Goal: Task Accomplishment & Management: Manage account settings

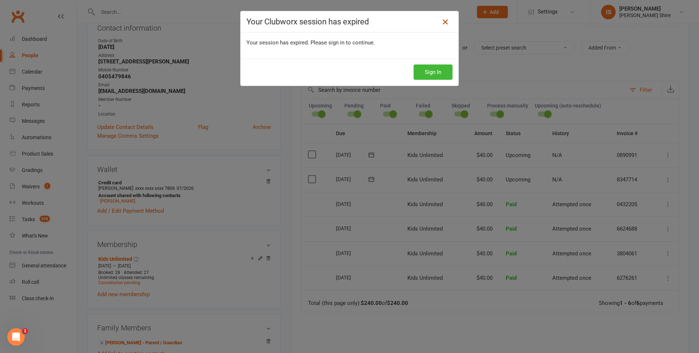
click at [443, 20] on icon at bounding box center [445, 21] width 9 height 9
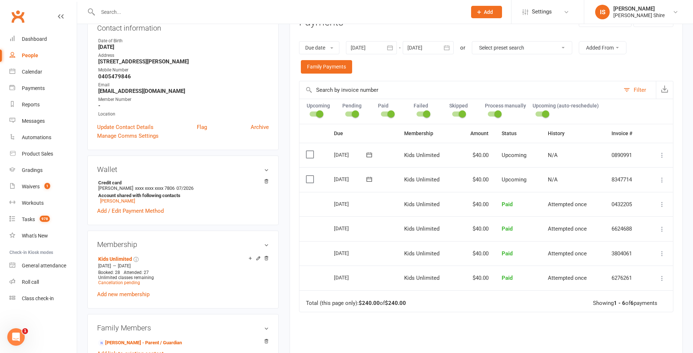
click at [124, 14] on input "text" at bounding box center [279, 12] width 366 height 10
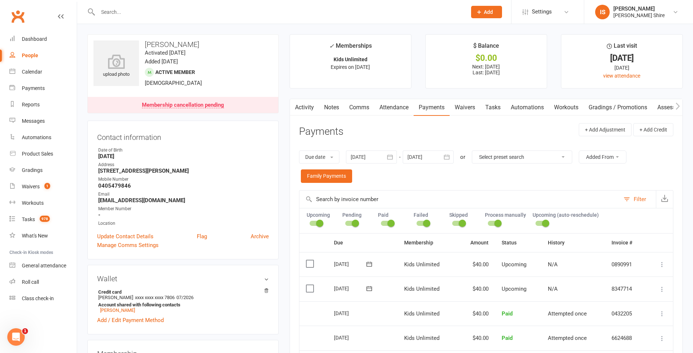
click at [204, 18] on div at bounding box center [274, 12] width 374 height 24
click at [204, 13] on input "text" at bounding box center [279, 12] width 366 height 10
type input "valley"
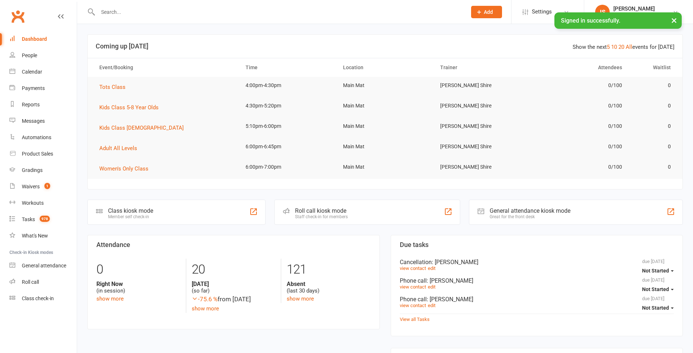
click at [143, 11] on input "text" at bounding box center [279, 12] width 366 height 10
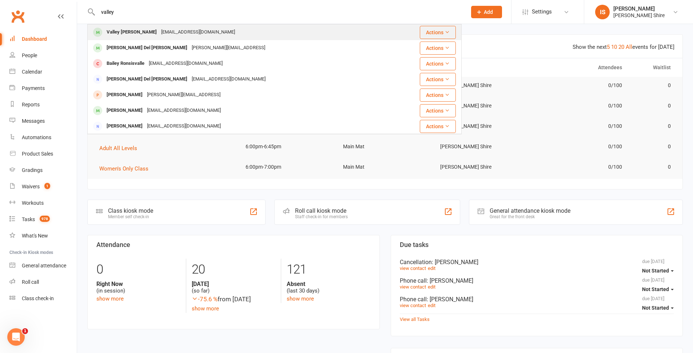
type input "valley"
click at [121, 32] on div "Valley Jenkins" at bounding box center [131, 32] width 55 height 11
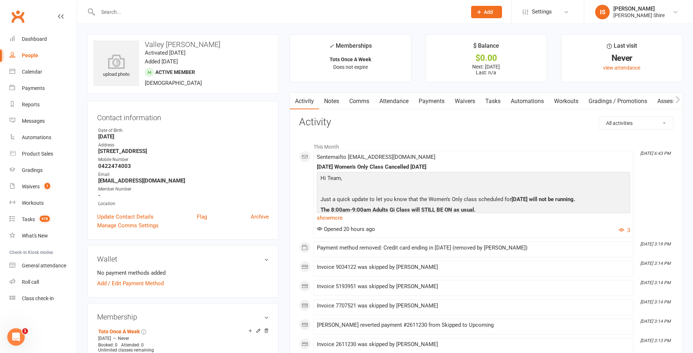
click at [436, 100] on link "Payments" at bounding box center [432, 101] width 36 height 17
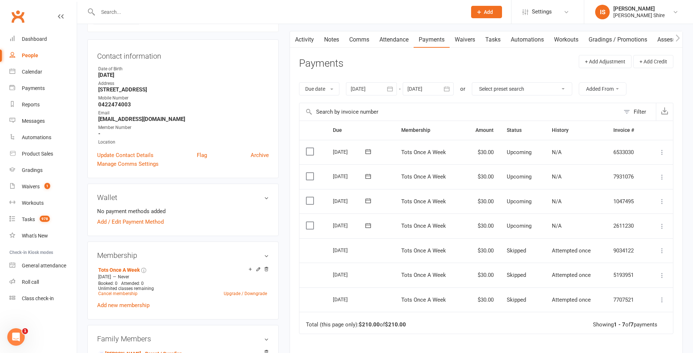
scroll to position [73, 0]
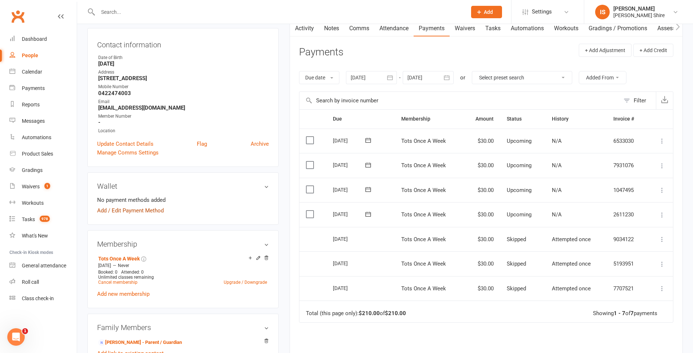
click at [142, 207] on link "Add / Edit Payment Method" at bounding box center [130, 210] width 67 height 9
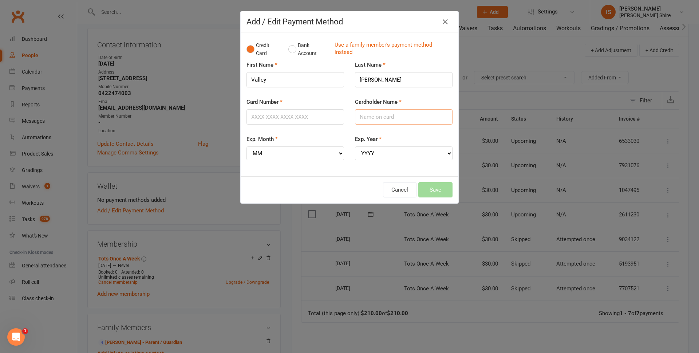
click at [395, 115] on input "Cardholder Name" at bounding box center [404, 116] width 98 height 15
type input "clare jenkins"
click at [266, 113] on input "Card Number" at bounding box center [295, 116] width 98 height 15
type input "4622630046081240"
click at [272, 147] on select "MM 01 02 03 04 05 06 07 08 09 10 11 12" at bounding box center [295, 153] width 98 height 14
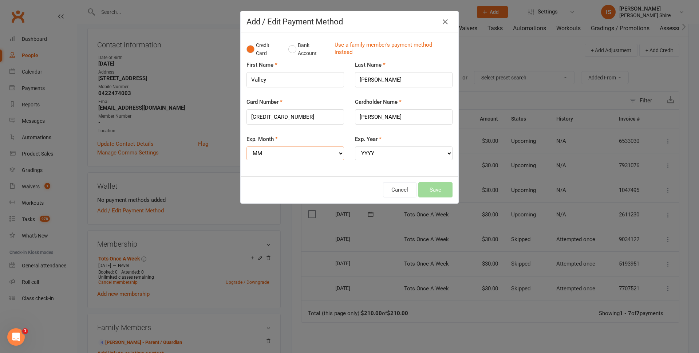
select select "10"
click at [246, 146] on select "MM 01 02 03 04 05 06 07 08 09 10 11 12" at bounding box center [295, 153] width 98 height 14
click at [396, 152] on select "YYYY 2025 2026 2027 2028 2029 2030 2031 2032 2033 2034" at bounding box center [404, 153] width 98 height 14
select select "2029"
click at [355, 146] on select "YYYY 2025 2026 2027 2028 2029 2030 2031 2032 2033 2034" at bounding box center [404, 153] width 98 height 14
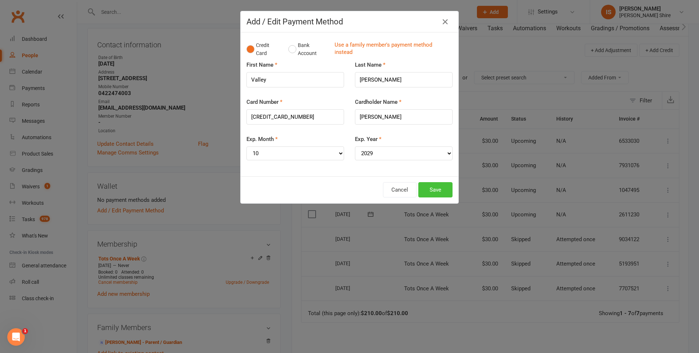
click at [426, 191] on button "Save" at bounding box center [435, 189] width 34 height 15
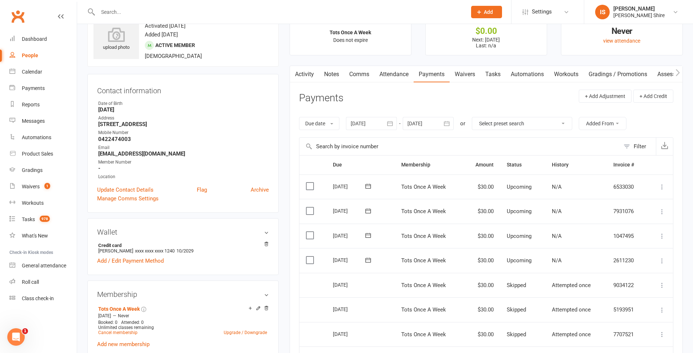
scroll to position [0, 0]
